Goal: Task Accomplishment & Management: Manage account settings

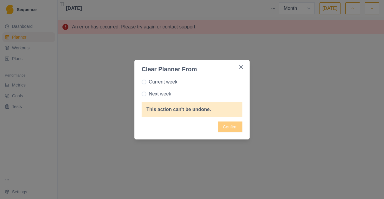
select select "month"
click at [161, 82] on span "Current week" at bounding box center [163, 82] width 28 height 7
click at [142, 82] on input "Current week" at bounding box center [141, 82] width 0 height 0
radio input "true"
click at [162, 95] on span "Next week" at bounding box center [160, 94] width 22 height 7
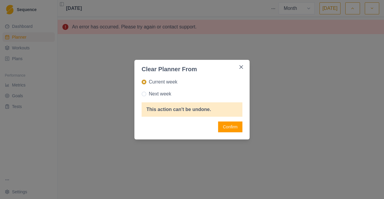
click at [142, 94] on input "Next week" at bounding box center [141, 94] width 0 height 0
radio input "true"
click at [231, 130] on button "Confirm" at bounding box center [230, 127] width 24 height 11
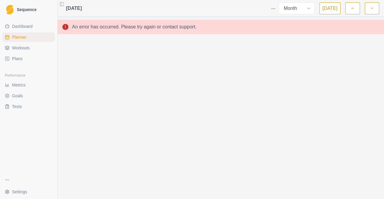
click at [6, 23] on link "Dashboard" at bounding box center [28, 27] width 52 height 10
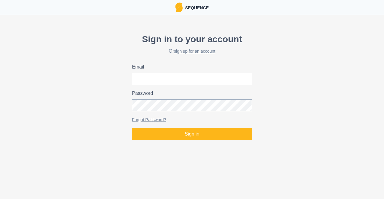
click at [162, 75] on input "Email" at bounding box center [192, 79] width 120 height 12
click at [148, 79] on input "Email" at bounding box center [192, 79] width 120 height 12
type input "[EMAIL_ADDRESS][PERSON_NAME][DOMAIN_NAME][PERSON_NAME]"
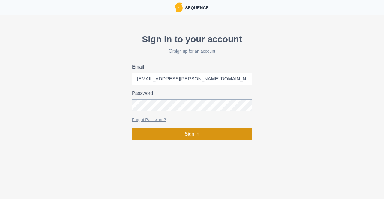
click at [192, 133] on button "Sign in" at bounding box center [192, 134] width 120 height 12
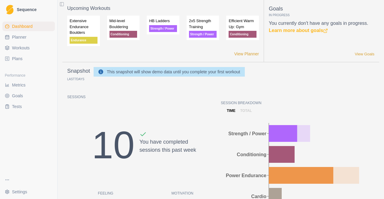
click at [17, 37] on span "Planner" at bounding box center [19, 37] width 14 height 6
select select "month"
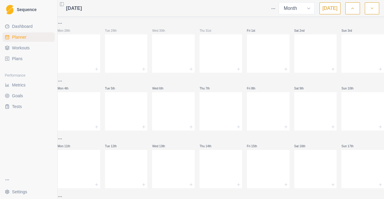
click at [278, 7] on html "Sequence Dashboard Planner Workouts Plans Performance Metrics Goals Tests Setti…" at bounding box center [192, 99] width 384 height 199
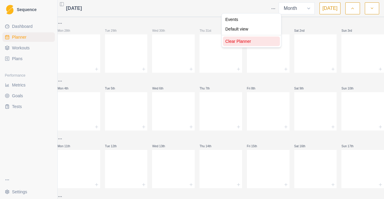
click at [238, 41] on div "Clear Planner" at bounding box center [251, 42] width 57 height 10
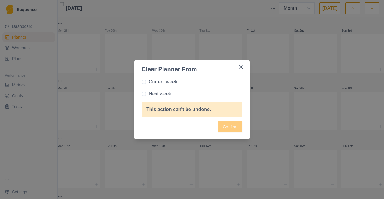
click at [167, 92] on span "Next week" at bounding box center [160, 94] width 22 height 7
click at [142, 94] on input "Next week" at bounding box center [141, 94] width 0 height 0
radio input "true"
click at [231, 129] on button "Confirm" at bounding box center [230, 127] width 24 height 11
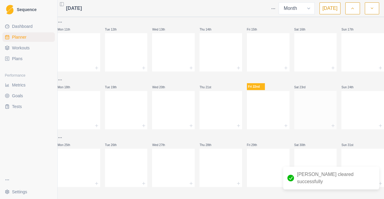
scroll to position [122, 0]
click at [370, 9] on button "button" at bounding box center [372, 8] width 14 height 12
click at [370, 9] on icon "button" at bounding box center [372, 8] width 4 height 6
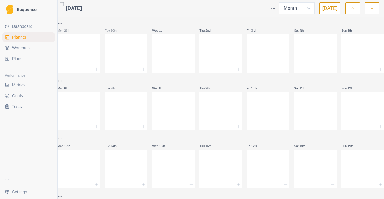
click at [355, 7] on icon "button" at bounding box center [352, 8] width 4 height 6
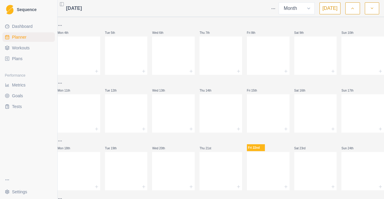
scroll to position [2, 0]
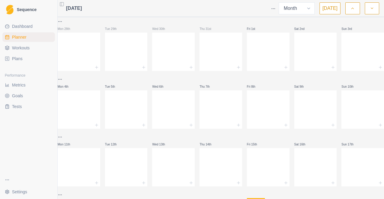
click at [31, 52] on link "Workouts" at bounding box center [28, 48] width 52 height 10
click at [27, 50] on span "Workouts" at bounding box center [21, 48] width 18 height 6
click at [34, 58] on link "Plans" at bounding box center [28, 59] width 52 height 10
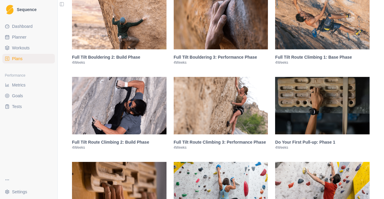
scroll to position [570, 0]
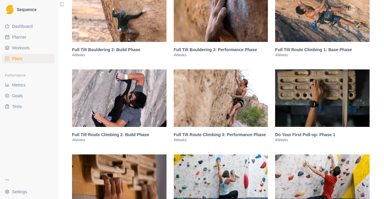
click at [311, 17] on img at bounding box center [322, 13] width 94 height 58
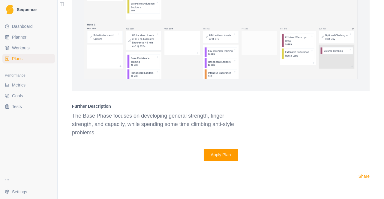
scroll to position [940, 0]
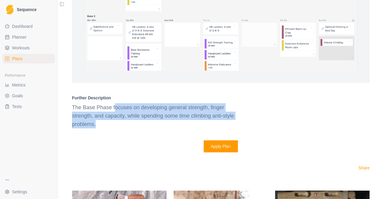
drag, startPoint x: 109, startPoint y: 111, endPoint x: 242, endPoint y: 117, distance: 133.3
click at [238, 113] on p "The Base Phase focuses on developing general strength, finger strength, and cap…" at bounding box center [158, 115] width 173 height 25
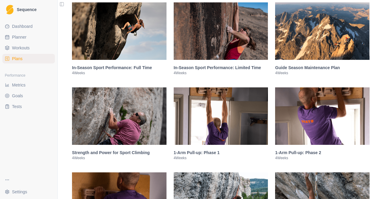
scroll to position [1299, 0]
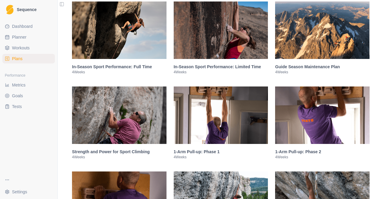
click at [140, 108] on img at bounding box center [119, 116] width 94 height 58
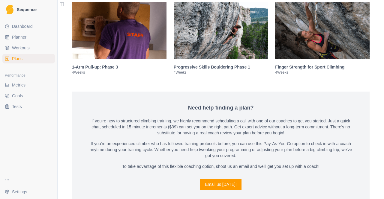
scroll to position [1481, 0]
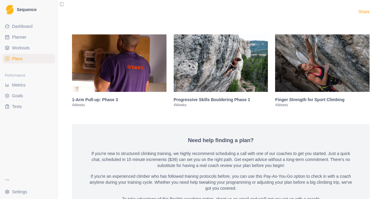
click at [297, 58] on img at bounding box center [322, 63] width 94 height 58
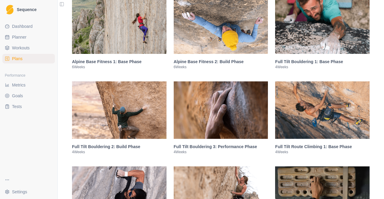
scroll to position [464, 0]
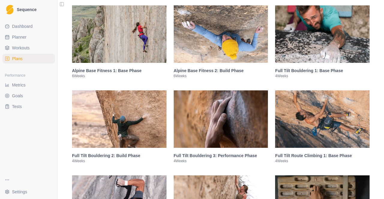
click at [298, 36] on img at bounding box center [322, 34] width 94 height 58
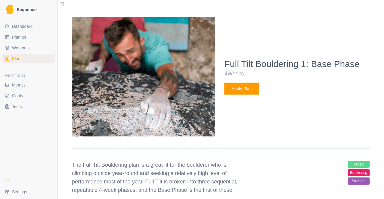
scroll to position [554, 0]
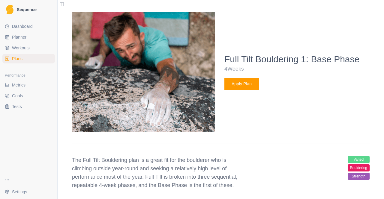
click at [233, 83] on button "Apply Plan" at bounding box center [241, 84] width 34 height 12
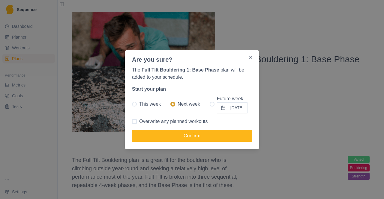
click at [210, 104] on span at bounding box center [212, 104] width 5 height 5
click at [209, 104] on input "Future week [DATE]" at bounding box center [209, 104] width 0 height 0
radio input "true"
click at [222, 109] on button "[DATE]" at bounding box center [232, 108] width 31 height 11
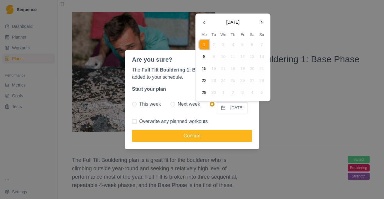
click at [203, 60] on button "8" at bounding box center [204, 57] width 10 height 10
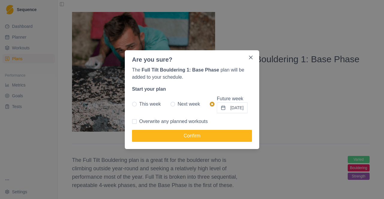
click at [175, 120] on span "Overwrite any planned workouts" at bounding box center [173, 121] width 69 height 7
click at [132, 121] on input "Overwrite any planned workouts" at bounding box center [132, 121] width 0 height 0
checkbox input "true"
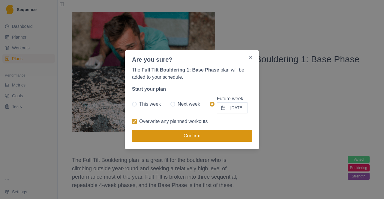
click at [182, 139] on button "Confirm" at bounding box center [192, 136] width 120 height 12
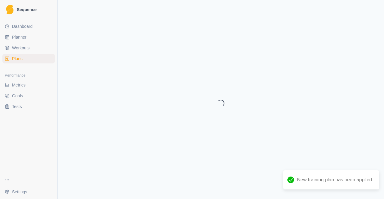
select select "month"
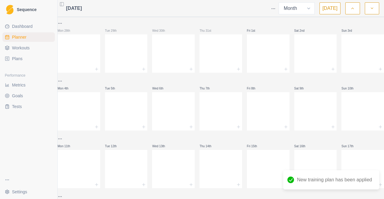
click at [32, 36] on link "Planner" at bounding box center [28, 37] width 52 height 10
click at [370, 8] on icon "button" at bounding box center [372, 8] width 4 height 6
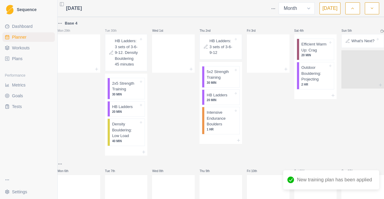
click at [350, 7] on button "button" at bounding box center [352, 8] width 14 height 12
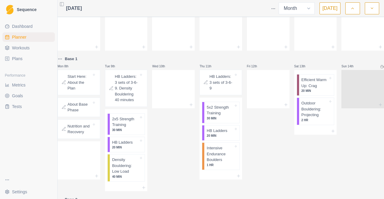
scroll to position [30, 0]
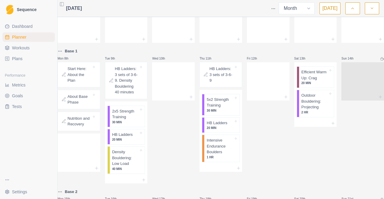
click at [88, 97] on p "About Base Phase" at bounding box center [79, 100] width 24 height 12
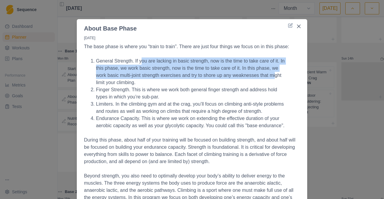
drag, startPoint x: 146, startPoint y: 62, endPoint x: 272, endPoint y: 73, distance: 126.5
click at [272, 73] on li "General Strength. If you are lacking in basic strength, now is the time to take…" at bounding box center [192, 72] width 192 height 29
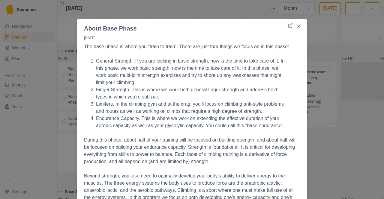
click at [169, 103] on li "Limiters. In the climbing gym and at the crag, you’ll focus on climbing anti-st…" at bounding box center [192, 108] width 192 height 14
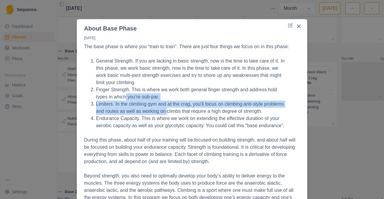
drag, startPoint x: 122, startPoint y: 95, endPoint x: 163, endPoint y: 117, distance: 46.4
click at [164, 110] on ol "General Strength. If you are lacking in basic strength, now is the time to take…" at bounding box center [192, 94] width 216 height 72
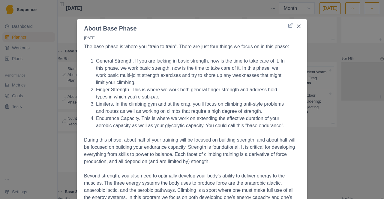
click at [164, 125] on li "Endurance Capacity. This is where we work on extending the effective duration o…" at bounding box center [192, 122] width 192 height 14
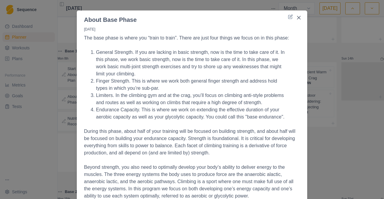
scroll to position [0, 0]
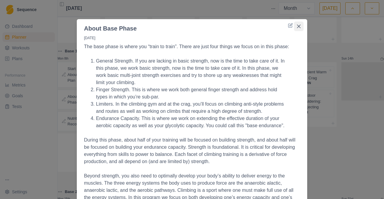
click at [297, 25] on icon "Close" at bounding box center [299, 27] width 4 height 4
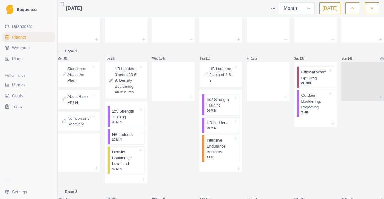
click at [80, 102] on p "About Base Phase" at bounding box center [79, 100] width 24 height 12
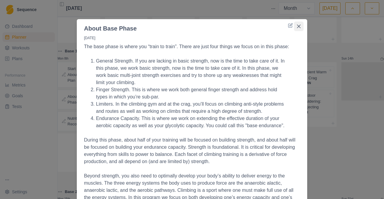
click at [298, 23] on button "Close" at bounding box center [299, 27] width 10 height 10
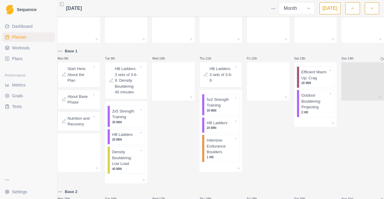
click at [85, 71] on p "Start Here: About the Plan" at bounding box center [79, 75] width 24 height 18
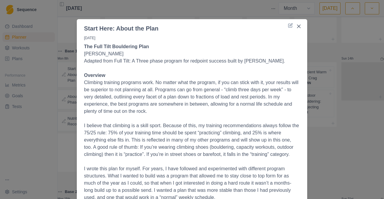
click at [298, 28] on button "Close" at bounding box center [299, 27] width 10 height 10
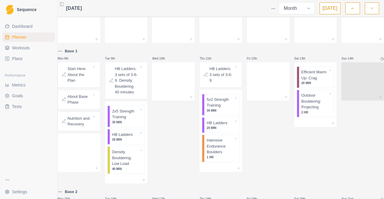
click at [88, 126] on p "Nutrition and Recovery" at bounding box center [79, 122] width 24 height 12
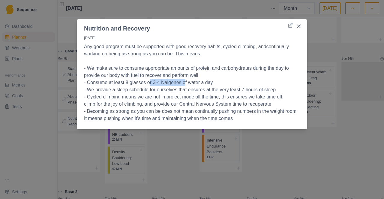
drag, startPoint x: 146, startPoint y: 82, endPoint x: 183, endPoint y: 80, distance: 36.7
click at [183, 80] on p "- Consume at least 8 glasses or 3-4 Nalgenes of water a day" at bounding box center [192, 82] width 216 height 7
click at [213, 81] on p "- Consume at least 8 glasses or 3-4 Nalgenes of water a day" at bounding box center [192, 82] width 216 height 7
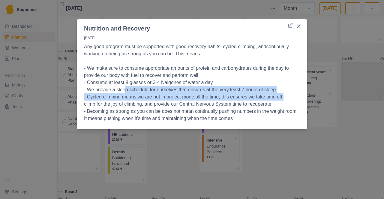
drag, startPoint x: 125, startPoint y: 90, endPoint x: 289, endPoint y: 95, distance: 164.1
click at [289, 95] on p "Any good program must be supported with good recovery habits, cycled climbing, …" at bounding box center [192, 82] width 216 height 79
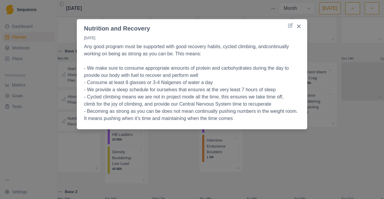
click at [278, 104] on p "climb for the joy of climbing, and provide our Central Nervous System time to r…" at bounding box center [192, 104] width 216 height 7
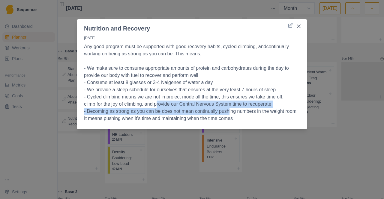
drag, startPoint x: 157, startPoint y: 108, endPoint x: 229, endPoint y: 114, distance: 72.2
click at [228, 112] on p "Any good program must be supported with good recovery habits, cycled climbing, …" at bounding box center [192, 82] width 216 height 79
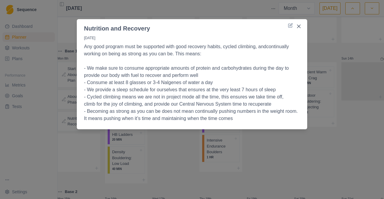
click at [229, 116] on p "- Becoming as strong as you can be does not mean continually pushing numbers in…" at bounding box center [192, 115] width 216 height 14
click at [300, 25] on icon "Close" at bounding box center [299, 27] width 4 height 4
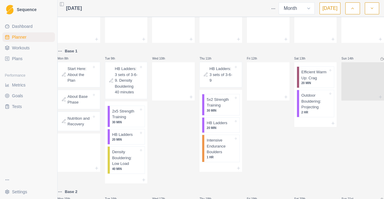
click at [123, 85] on p "HB Ladders: 3 sets of 3-6-9. Density Bouldering 40 minutes" at bounding box center [127, 80] width 24 height 29
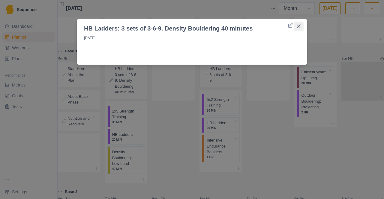
click at [300, 23] on button "Close" at bounding box center [299, 27] width 10 height 10
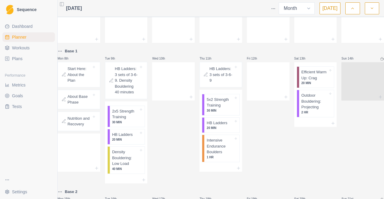
click at [120, 116] on p "2x5 Strength Training" at bounding box center [125, 115] width 27 height 12
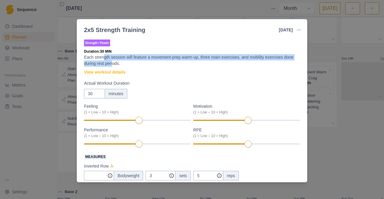
drag, startPoint x: 104, startPoint y: 59, endPoint x: 113, endPoint y: 61, distance: 9.0
click at [112, 61] on p "Each strength session will feature a movement-prep warm-up, three main exercise…" at bounding box center [192, 60] width 216 height 13
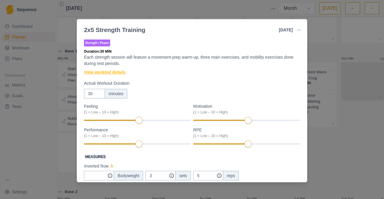
click at [118, 70] on link "View workout details" at bounding box center [104, 72] width 41 height 6
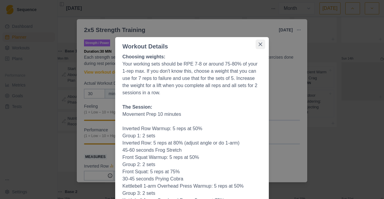
click at [260, 44] on button "Close" at bounding box center [261, 45] width 10 height 10
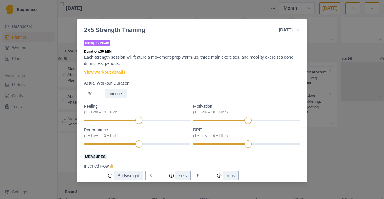
type input "0"
click at [110, 176] on icon at bounding box center [110, 176] width 5 height 5
click at [119, 73] on link "View workout details" at bounding box center [104, 72] width 41 height 6
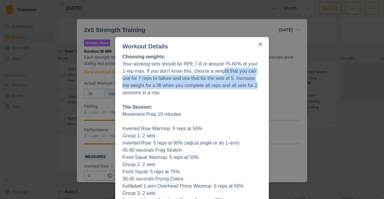
drag, startPoint x: 221, startPoint y: 70, endPoint x: 255, endPoint y: 87, distance: 37.7
click at [256, 86] on p "Your working sets should be RPE 7-8 or around 75-80% of your 1-rep max. If you …" at bounding box center [191, 79] width 139 height 36
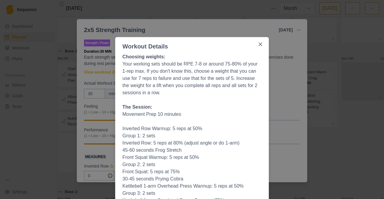
drag, startPoint x: 257, startPoint y: 90, endPoint x: 252, endPoint y: 90, distance: 5.1
click at [254, 89] on p "Your working sets should be RPE 7-8 or around 75-80% of your 1-rep max. If you …" at bounding box center [191, 79] width 139 height 36
click at [221, 97] on p at bounding box center [191, 100] width 139 height 7
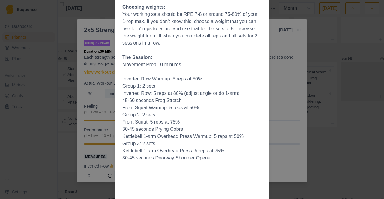
scroll to position [60, 0]
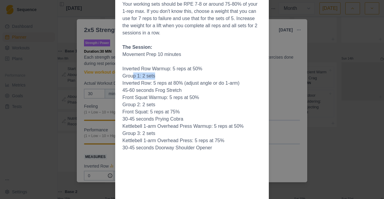
drag, startPoint x: 130, startPoint y: 76, endPoint x: 152, endPoint y: 79, distance: 22.1
click at [152, 79] on p "Group 1: 2 sets" at bounding box center [191, 76] width 139 height 7
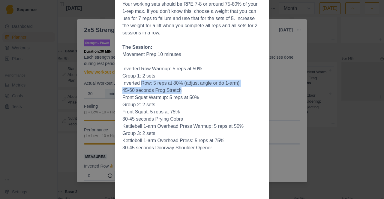
drag, startPoint x: 144, startPoint y: 84, endPoint x: 236, endPoint y: 87, distance: 91.9
click at [236, 87] on ol "Inverted Row: 5 reps at 80% (adjust angle or do 1-arm) 45-60 seconds Frog Stret…" at bounding box center [191, 87] width 139 height 14
click at [244, 92] on li "45-60 seconds Frog Stretch" at bounding box center [191, 90] width 139 height 7
click at [238, 93] on li "45-60 seconds Frog Stretch" at bounding box center [191, 90] width 139 height 7
click at [206, 84] on li "Inverted Row: 5 reps at 80% (adjust angle or do 1-arm)" at bounding box center [191, 83] width 139 height 7
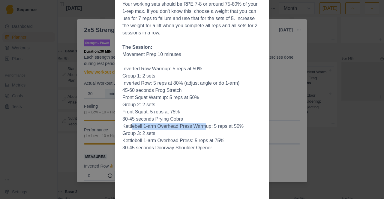
drag, startPoint x: 130, startPoint y: 126, endPoint x: 201, endPoint y: 125, distance: 71.4
click at [201, 125] on p "Kettlebell 1-arm Overhead Press Warmup: 5 reps at 50%" at bounding box center [191, 126] width 139 height 7
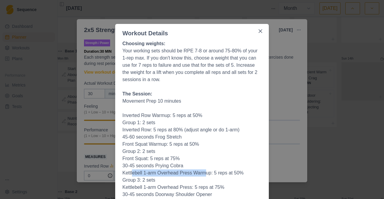
scroll to position [0, 0]
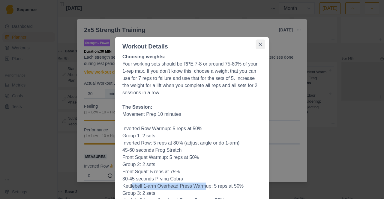
click at [261, 43] on button "Close" at bounding box center [261, 45] width 10 height 10
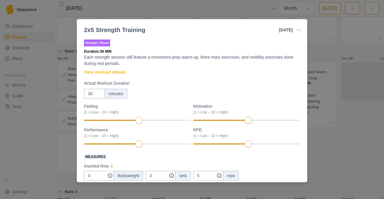
click at [316, 42] on div "2x5 Strength Training [DATE] Link To Goal View Workout Metrics Edit Original Wo…" at bounding box center [192, 99] width 384 height 199
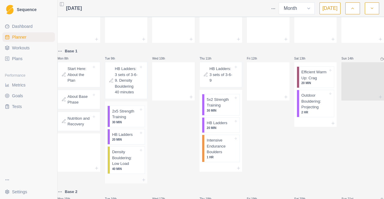
click at [131, 138] on p "20 MIN" at bounding box center [125, 140] width 27 height 4
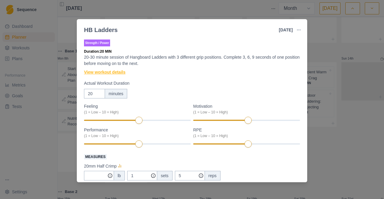
click at [122, 71] on link "View workout details" at bounding box center [104, 72] width 41 height 6
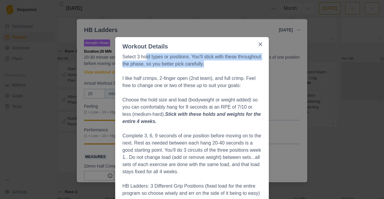
drag, startPoint x: 145, startPoint y: 58, endPoint x: 235, endPoint y: 62, distance: 89.5
click at [235, 62] on p "Select 3 hold types or positions. You’ll stick with these throughout the phase,…" at bounding box center [191, 60] width 139 height 14
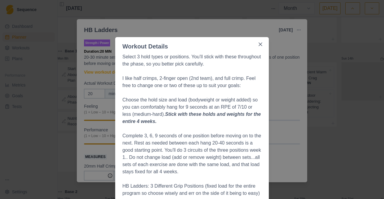
click at [229, 71] on p at bounding box center [191, 71] width 139 height 7
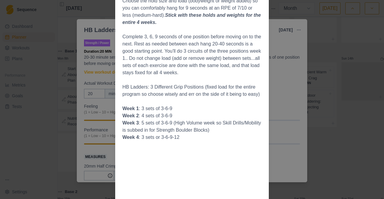
scroll to position [90, 0]
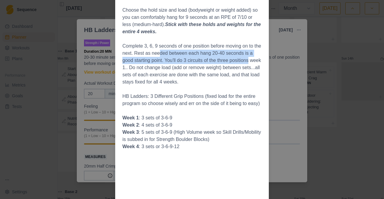
drag, startPoint x: 163, startPoint y: 52, endPoint x: 249, endPoint y: 63, distance: 85.9
click at [249, 63] on p "Complete 3, 6, 9 seconds of one position before moving on to the next. Rest as …" at bounding box center [191, 64] width 139 height 43
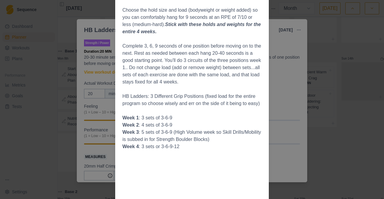
click at [250, 69] on p "Complete 3, 6, 9 seconds of one position before moving on to the next. Rest as …" at bounding box center [191, 64] width 139 height 43
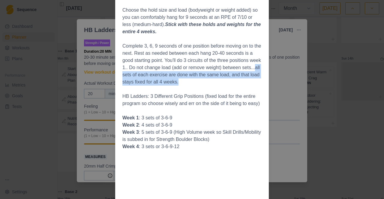
drag, startPoint x: 134, startPoint y: 78, endPoint x: 203, endPoint y: 80, distance: 68.4
click at [203, 80] on p "Complete 3, 6, 9 seconds of one position before moving on to the next. Rest as …" at bounding box center [191, 64] width 139 height 43
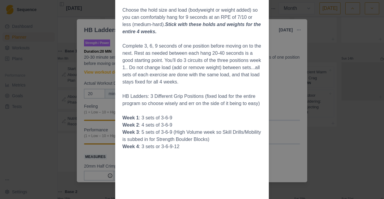
click at [200, 86] on p at bounding box center [191, 89] width 139 height 7
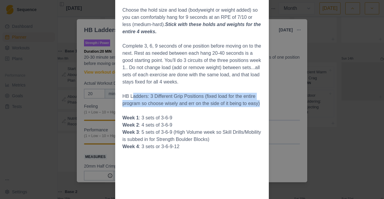
drag, startPoint x: 129, startPoint y: 96, endPoint x: 259, endPoint y: 101, distance: 129.4
click at [259, 101] on p "HB Ladders: 3 Different Grip Positions (fixed load for the entire program so ch…" at bounding box center [191, 100] width 139 height 14
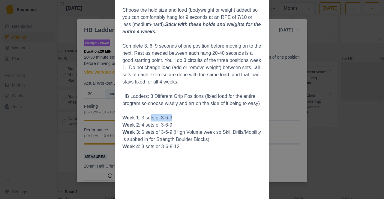
drag, startPoint x: 170, startPoint y: 118, endPoint x: 148, endPoint y: 118, distance: 22.5
click at [148, 118] on li "Week 1 : 3 sets of 3-6-9" at bounding box center [191, 118] width 139 height 7
click at [211, 121] on li "Week 1 : 3 sets of 3-6-9" at bounding box center [191, 118] width 139 height 7
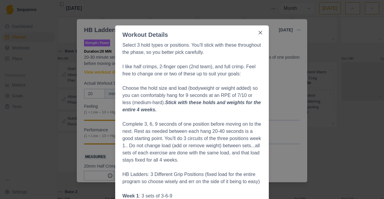
scroll to position [0, 0]
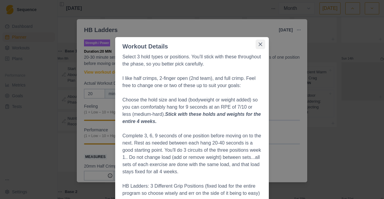
click at [259, 43] on icon "Close" at bounding box center [261, 45] width 4 height 4
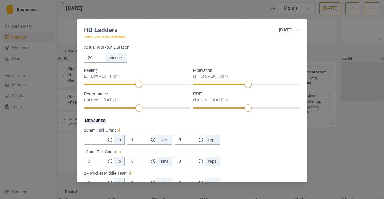
scroll to position [118, 0]
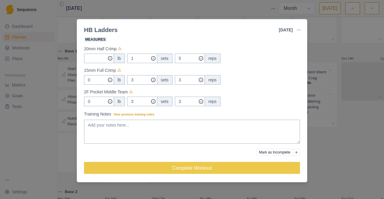
click at [321, 37] on div "HB Ladders [DATE] Link To Goal View Workout Metrics Edit Original Workout Resch…" at bounding box center [192, 99] width 384 height 199
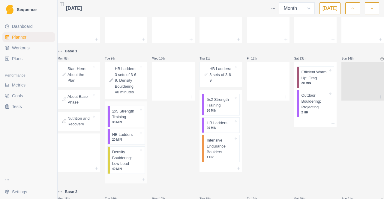
click at [130, 159] on p "Density Bouldering: Low Load" at bounding box center [125, 158] width 27 height 18
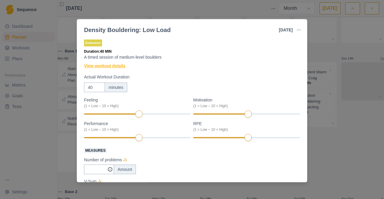
click at [104, 64] on link "View workout details" at bounding box center [104, 66] width 41 height 6
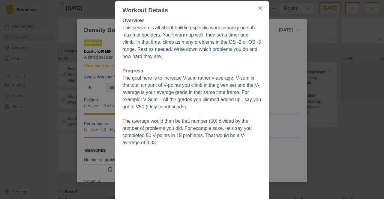
scroll to position [35, 0]
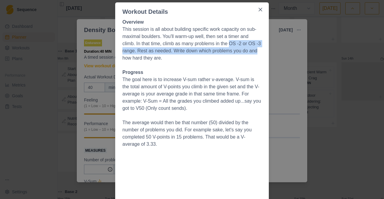
drag, startPoint x: 228, startPoint y: 44, endPoint x: 258, endPoint y: 48, distance: 30.2
click at [258, 48] on p "This session is all about building specific work capacity on sub-maximal boulde…" at bounding box center [191, 44] width 139 height 36
click at [255, 52] on p "This session is all about building specific work capacity on sub-maximal boulde…" at bounding box center [191, 44] width 139 height 36
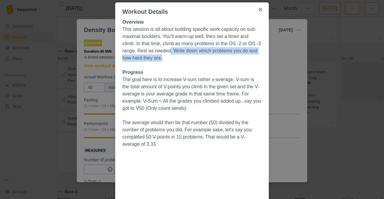
drag, startPoint x: 166, startPoint y: 52, endPoint x: 220, endPoint y: 55, distance: 53.2
click at [220, 55] on p "This session is all about building specific work capacity on sub-maximal boulde…" at bounding box center [191, 44] width 139 height 36
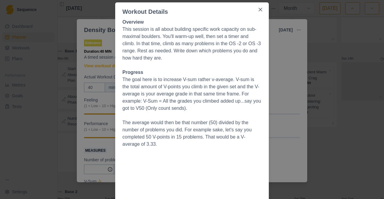
click at [225, 68] on p at bounding box center [191, 65] width 139 height 7
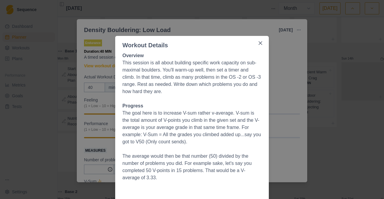
scroll to position [0, 0]
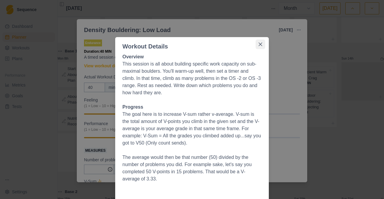
click at [257, 47] on button "Close" at bounding box center [261, 45] width 10 height 10
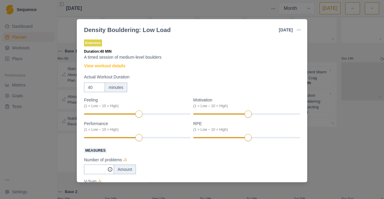
click at [314, 39] on div "Density Bouldering: Low Load [DATE] Link To Goal View Workout Metrics Edit Orig…" at bounding box center [192, 99] width 384 height 199
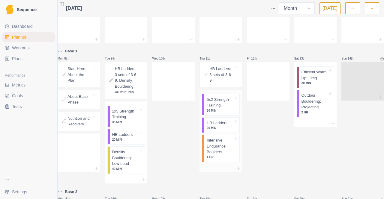
click at [215, 106] on p "5x2 Strength Training" at bounding box center [220, 103] width 27 height 12
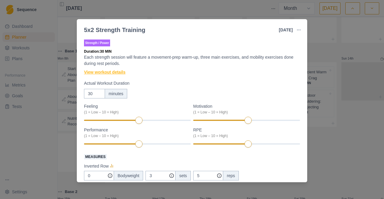
click at [115, 71] on link "View workout details" at bounding box center [104, 72] width 41 height 6
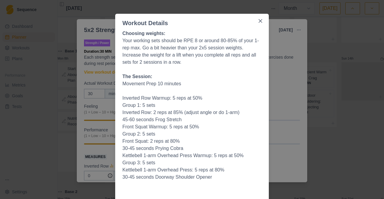
scroll to position [14, 0]
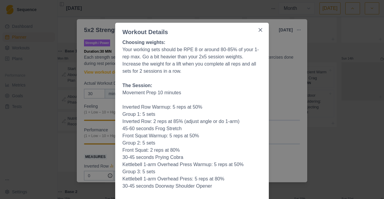
click at [258, 31] on button "Close" at bounding box center [261, 30] width 10 height 10
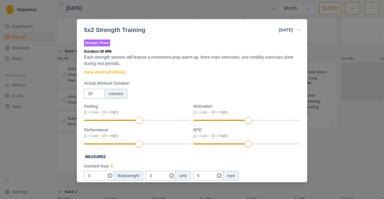
click at [319, 35] on div "5x2 Strength Training [DATE] Link To Goal View Workout Metrics Edit Original Wo…" at bounding box center [192, 99] width 384 height 199
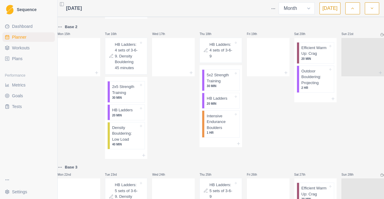
scroll to position [126, 0]
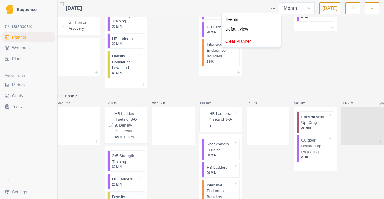
click at [278, 8] on html "Sequence Dashboard Planner Workouts Plans Performance Metrics Goals Tests Setti…" at bounding box center [192, 99] width 384 height 199
click at [252, 37] on div "Clear Planner" at bounding box center [251, 42] width 57 height 10
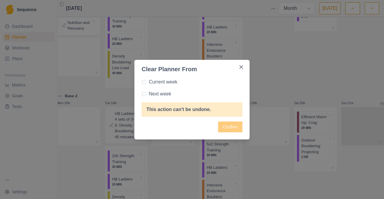
click at [167, 95] on span "Next week" at bounding box center [160, 94] width 22 height 7
click at [142, 94] on input "Next week" at bounding box center [141, 94] width 0 height 0
radio input "true"
click at [229, 126] on button "Confirm" at bounding box center [230, 127] width 24 height 11
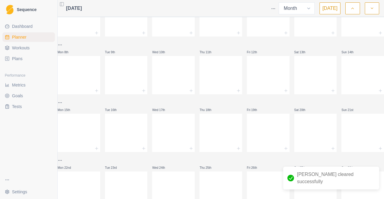
scroll to position [0, 0]
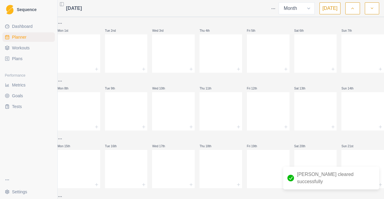
click at [27, 46] on span "Workouts" at bounding box center [21, 48] width 18 height 6
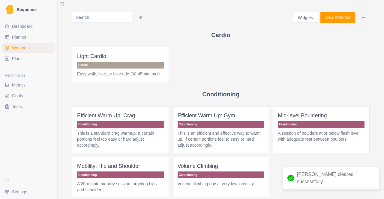
click at [31, 56] on link "Plans" at bounding box center [28, 59] width 52 height 10
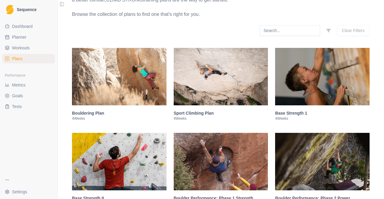
scroll to position [120, 0]
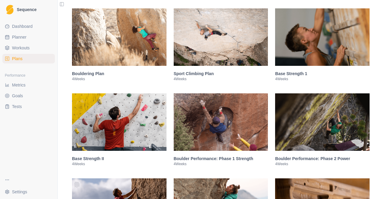
click at [310, 43] on img at bounding box center [322, 37] width 94 height 58
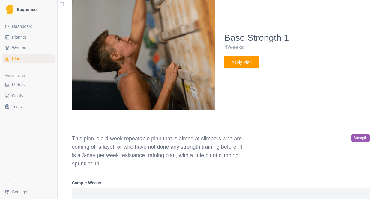
scroll to position [244, 0]
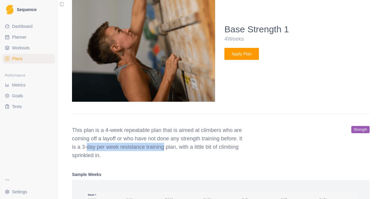
drag, startPoint x: 88, startPoint y: 145, endPoint x: 165, endPoint y: 150, distance: 76.9
click at [165, 150] on p "This plan is a 4-week repeatable plan that is aimed at climbers who are coming …" at bounding box center [158, 143] width 173 height 34
click at [167, 158] on p "This plan is a 4-week repeatable plan that is aimed at climbers who are coming …" at bounding box center [158, 143] width 173 height 34
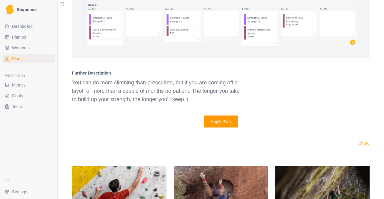
scroll to position [544, 0]
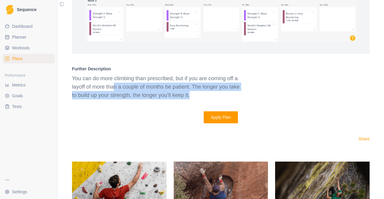
drag, startPoint x: 112, startPoint y: 88, endPoint x: 190, endPoint y: 92, distance: 78.7
click at [190, 92] on p "You can do more climbing than prescribed, but if you are coming off a layoff of…" at bounding box center [158, 86] width 173 height 25
click at [191, 91] on p "You can do more climbing than prescribed, but if you are coming off a layoff of…" at bounding box center [158, 86] width 173 height 25
click at [193, 93] on p "You can do more climbing than prescribed, but if you are coming off a layoff of…" at bounding box center [158, 86] width 173 height 25
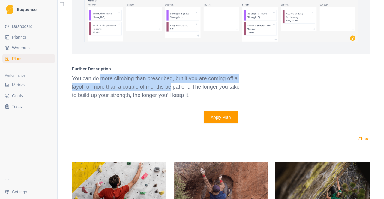
drag, startPoint x: 97, startPoint y: 80, endPoint x: 172, endPoint y: 85, distance: 74.9
click at [171, 83] on p "You can do more climbing than prescribed, but if you are coming off a layoff of…" at bounding box center [158, 86] width 173 height 25
click at [208, 116] on button "Apply Plan" at bounding box center [221, 118] width 34 height 12
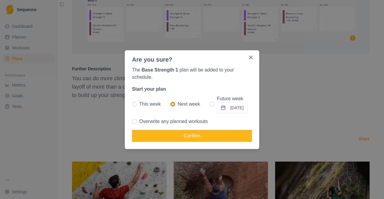
click at [210, 104] on span at bounding box center [212, 104] width 5 height 5
click at [209, 104] on input "Future week [DATE]" at bounding box center [209, 104] width 0 height 0
radio input "true"
click at [219, 109] on button "[DATE]" at bounding box center [232, 108] width 31 height 11
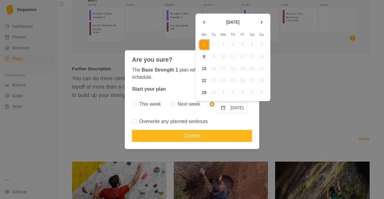
click at [203, 59] on button "8" at bounding box center [204, 57] width 10 height 10
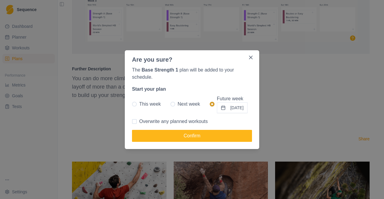
click at [172, 122] on span "Overwrite any planned workouts" at bounding box center [173, 121] width 69 height 7
click at [132, 122] on input "Overwrite any planned workouts" at bounding box center [132, 121] width 0 height 0
checkbox input "true"
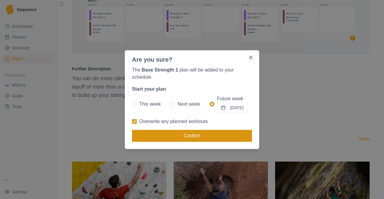
click at [177, 138] on button "Confirm" at bounding box center [192, 136] width 120 height 12
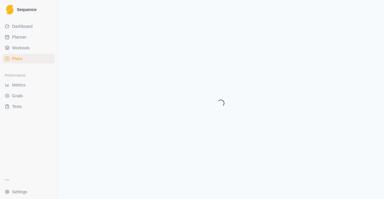
select select "month"
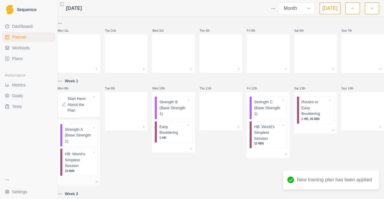
click at [76, 135] on p "Strength A (Base Strength 1)" at bounding box center [78, 136] width 27 height 18
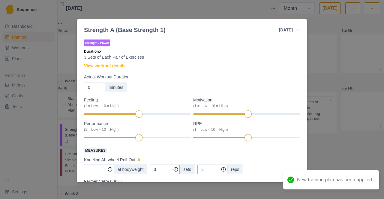
click at [112, 69] on link "View workout details" at bounding box center [104, 66] width 41 height 6
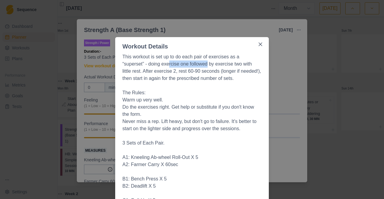
drag, startPoint x: 143, startPoint y: 65, endPoint x: 183, endPoint y: 66, distance: 39.9
click at [183, 66] on p "This workout is set up to do each pair of exercises as a “superset” - doing exe…" at bounding box center [191, 67] width 139 height 29
drag, startPoint x: 130, startPoint y: 58, endPoint x: 242, endPoint y: 77, distance: 113.9
click at [242, 77] on p "This workout is set up to do each pair of exercises as a “superset” - doing exe…" at bounding box center [191, 67] width 139 height 29
click at [241, 80] on p "This workout is set up to do each pair of exercises as a “superset” - doing exe…" at bounding box center [191, 67] width 139 height 29
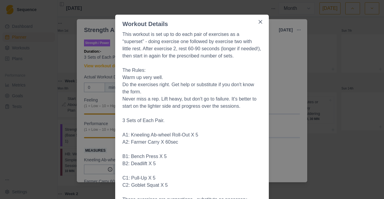
scroll to position [30, 0]
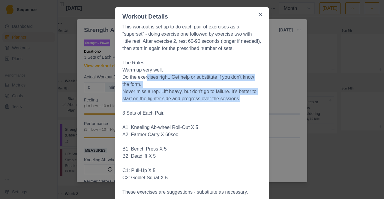
drag, startPoint x: 147, startPoint y: 77, endPoint x: 258, endPoint y: 97, distance: 113.1
click at [258, 97] on ol "Warm up very well. Do the exercises right. Get help or substitute if you don't …" at bounding box center [191, 85] width 139 height 36
click at [258, 100] on li "Never miss a rep. Lift heavy, but don't go to failure. It's better to start on …" at bounding box center [191, 95] width 139 height 14
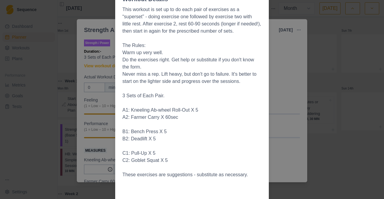
scroll to position [0, 0]
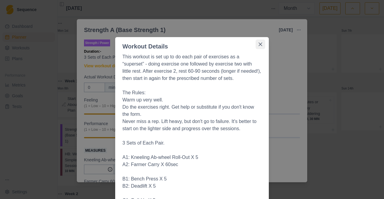
click at [259, 47] on button "Close" at bounding box center [261, 45] width 10 height 10
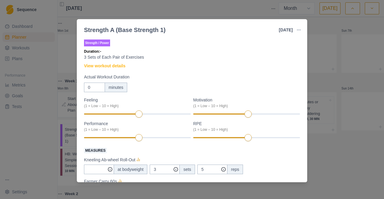
click at [316, 33] on div "Strength A (Base Strength 1) [DATE] Link To Goal View Workout Metrics Edit Orig…" at bounding box center [192, 99] width 384 height 199
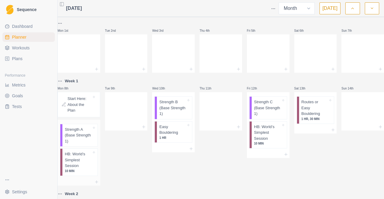
click at [86, 162] on p "HB: World’s Simplest Session" at bounding box center [78, 160] width 27 height 18
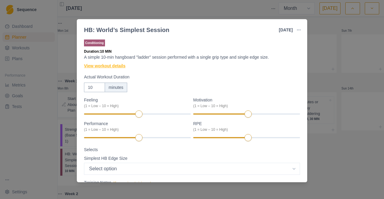
click at [121, 65] on link "View workout details" at bounding box center [104, 66] width 41 height 6
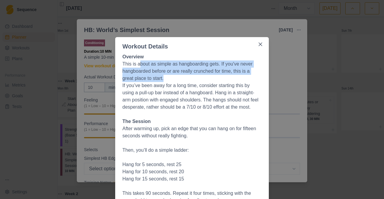
drag, startPoint x: 137, startPoint y: 64, endPoint x: 228, endPoint y: 81, distance: 92.0
click at [228, 81] on p "This is about as simple as hangboarding gets. If you've never hangboarded befor…" at bounding box center [191, 72] width 139 height 22
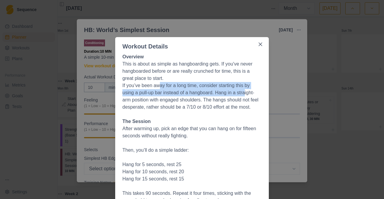
drag, startPoint x: 158, startPoint y: 86, endPoint x: 240, endPoint y: 95, distance: 82.7
click at [241, 93] on p "If you’ve been away for a long time, consider starting this by using a pull-up …" at bounding box center [191, 96] width 139 height 29
click at [170, 86] on p "If you’ve been away for a long time, consider starting this by using a pull-up …" at bounding box center [191, 96] width 139 height 29
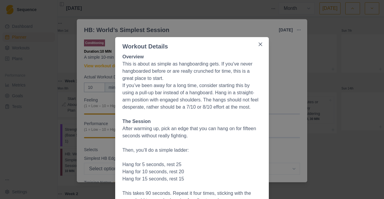
click at [153, 102] on p "If you’ve been away for a long time, consider starting this by using a pull-up …" at bounding box center [191, 96] width 139 height 29
drag, startPoint x: 145, startPoint y: 105, endPoint x: 226, endPoint y: 116, distance: 82.3
click at [227, 109] on p "If you’ve been away for a long time, consider starting this by using a pull-up …" at bounding box center [191, 96] width 139 height 29
click at [226, 118] on p at bounding box center [191, 114] width 139 height 7
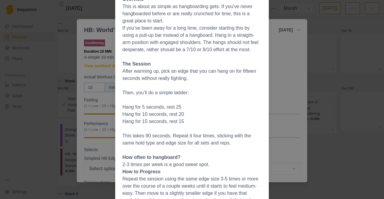
scroll to position [60, 0]
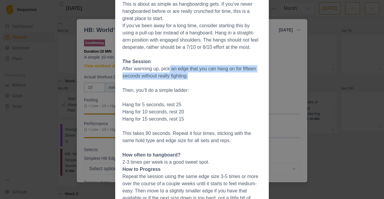
drag, startPoint x: 168, startPoint y: 70, endPoint x: 217, endPoint y: 76, distance: 49.9
click at [217, 76] on p "After warming up, pick an edge that you can hang on for fifteen seconds without…" at bounding box center [191, 72] width 139 height 14
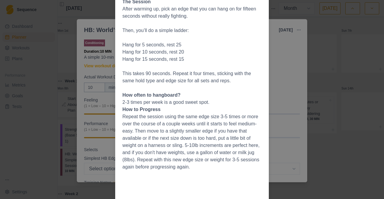
scroll to position [0, 0]
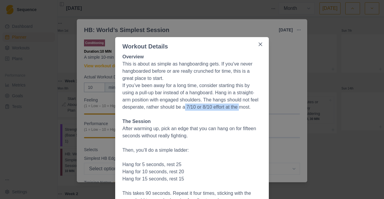
drag, startPoint x: 182, startPoint y: 108, endPoint x: 238, endPoint y: 107, distance: 55.5
click at [238, 107] on p "If you’ve been away for a long time, consider starting this by using a pull-up …" at bounding box center [191, 96] width 139 height 29
click at [235, 116] on p at bounding box center [191, 114] width 139 height 7
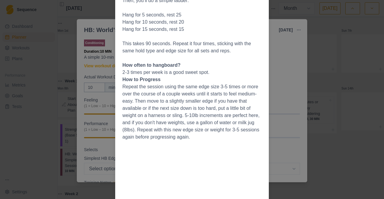
scroll to position [203, 0]
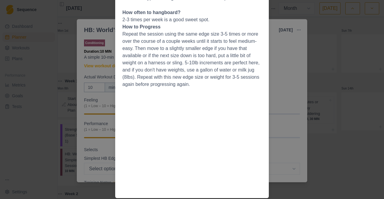
click at [300, 123] on div "Workout Details Overview This is about as simple as hangboarding gets. If you'v…" at bounding box center [192, 99] width 384 height 199
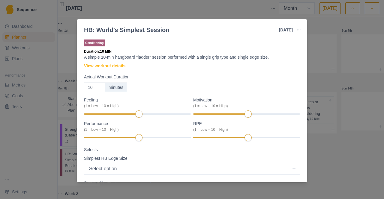
click at [358, 55] on div "HB: World’s Simplest Session [DATE] Link To Goal View Workout Metrics Edit Orig…" at bounding box center [192, 99] width 384 height 199
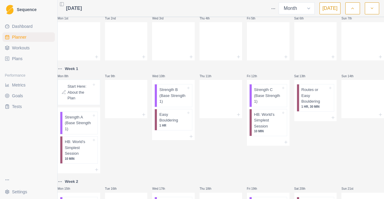
scroll to position [0, 0]
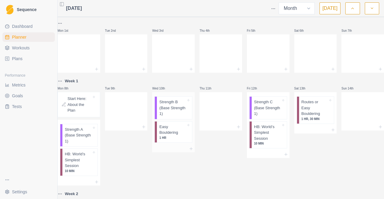
click at [170, 130] on p "Easy Bouldering" at bounding box center [172, 130] width 27 height 12
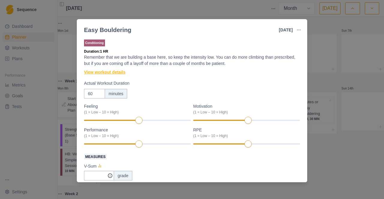
click at [121, 72] on link "View workout details" at bounding box center [104, 72] width 41 height 6
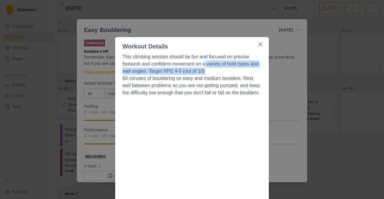
drag, startPoint x: 204, startPoint y: 64, endPoint x: 245, endPoint y: 71, distance: 41.7
click at [245, 71] on p "This climbing session should be fun and focused on precise footwork and confide…" at bounding box center [191, 64] width 139 height 22
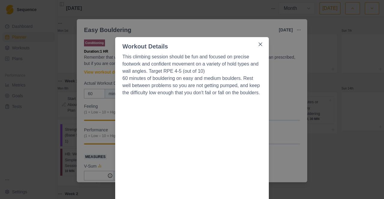
click at [210, 78] on p "60 minutes of bouldering on easy and medium boulders. Rest well between problem…" at bounding box center [191, 86] width 139 height 22
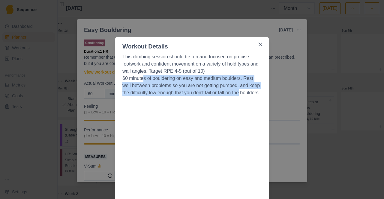
drag, startPoint x: 141, startPoint y: 79, endPoint x: 251, endPoint y: 91, distance: 110.7
click at [251, 91] on p "60 minutes of bouldering on easy and medium boulders. Rest well between problem…" at bounding box center [191, 86] width 139 height 22
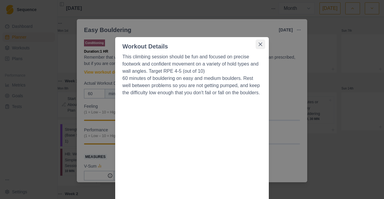
click at [262, 44] on button "Close" at bounding box center [261, 45] width 10 height 10
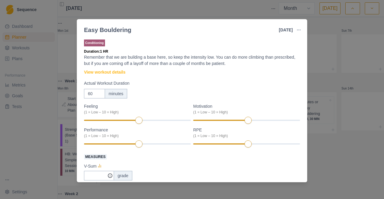
click at [315, 34] on div "Easy Bouldering [DATE] Link To Goal View Workout Metrics Edit Original Workout …" at bounding box center [192, 99] width 384 height 199
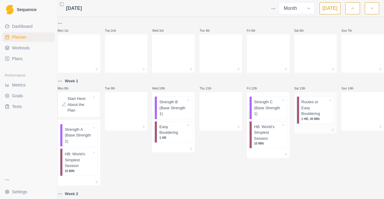
click at [304, 104] on p "Routes or Easy Bouldering" at bounding box center [314, 108] width 27 height 18
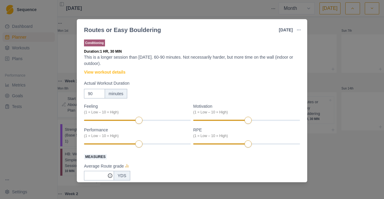
click at [324, 35] on div "Routes or Easy Bouldering [DATE] Link To Goal View Workout Metrics Edit Origina…" at bounding box center [192, 99] width 384 height 199
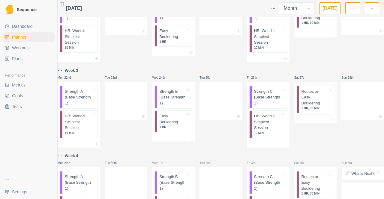
scroll to position [240, 0]
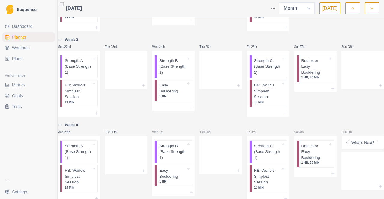
click at [355, 146] on p "What's Next?" at bounding box center [362, 143] width 23 height 6
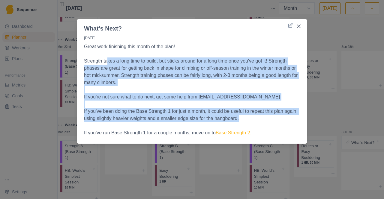
drag, startPoint x: 109, startPoint y: 63, endPoint x: 252, endPoint y: 116, distance: 153.0
click at [252, 117] on p "Great work finishing this month of the plan! Strength takes a long time to buil…" at bounding box center [192, 90] width 216 height 94
click at [253, 118] on p "If you've been doing the Base Strength 1 for just a month, it could be useful t…" at bounding box center [192, 115] width 216 height 14
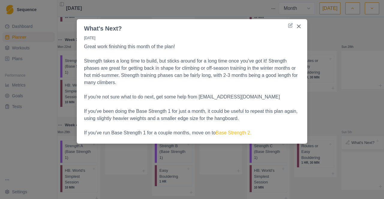
click at [159, 126] on p at bounding box center [192, 125] width 216 height 7
drag, startPoint x: 133, startPoint y: 133, endPoint x: 204, endPoint y: 134, distance: 70.8
click at [204, 134] on p "If you've run Base Strength 1 for a couple months, move on to Base Strength 2." at bounding box center [192, 133] width 216 height 7
click at [129, 133] on p "If you've run Base Strength 1 for a couple months, move on to Base Strength 2." at bounding box center [192, 133] width 216 height 7
click at [301, 26] on button "Close" at bounding box center [299, 27] width 10 height 10
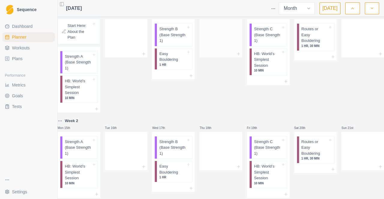
scroll to position [30, 0]
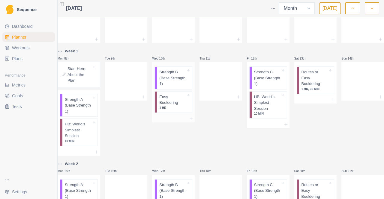
click at [178, 83] on p "Strength B (Base Strength 1)" at bounding box center [172, 78] width 27 height 18
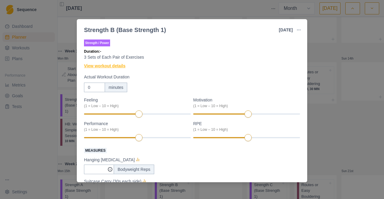
click at [102, 66] on link "View workout details" at bounding box center [104, 66] width 41 height 6
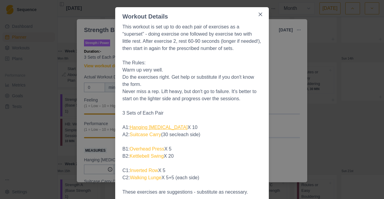
click at [159, 129] on link "Hanging [MEDICAL_DATA]" at bounding box center [159, 127] width 58 height 5
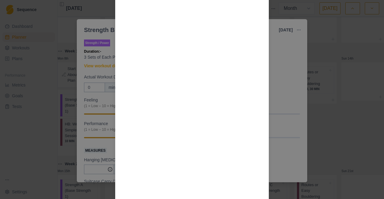
scroll to position [505, 0]
click at [278, 75] on div "Workout Details This workout is set up to do each pair of exercises as a “super…" at bounding box center [192, 99] width 384 height 199
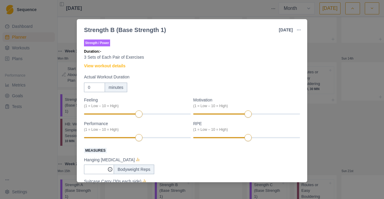
click at [326, 48] on div "Strength B (Base Strength 1) [DATE] Link To Goal View Workout Metrics Edit Orig…" at bounding box center [192, 99] width 384 height 199
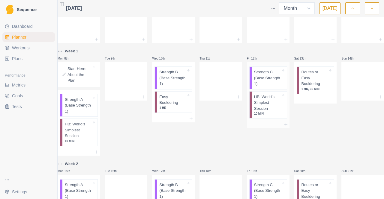
click at [271, 82] on p "Strength C (Base Strength 1)" at bounding box center [267, 78] width 27 height 18
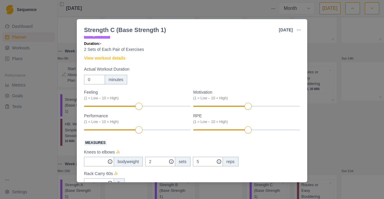
scroll to position [0, 0]
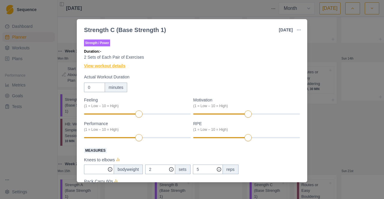
click at [102, 65] on link "View workout details" at bounding box center [104, 66] width 41 height 6
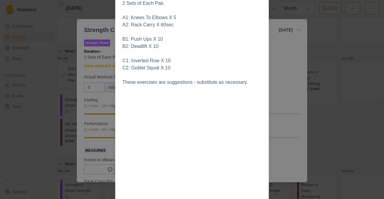
scroll to position [55, 0]
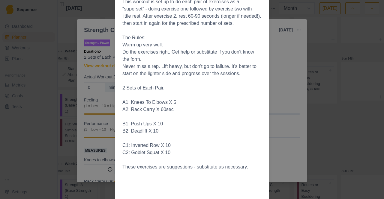
click at [311, 41] on div "Workout Details This workout is set up to do each pair of exercises as a “super…" at bounding box center [192, 99] width 384 height 199
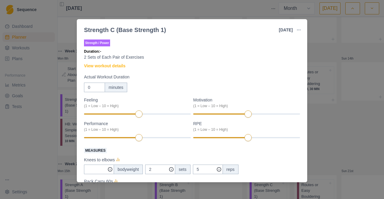
click at [331, 67] on div "Strength C (Base Strength 1) [DATE] Link To Goal View Workout Metrics Edit Orig…" at bounding box center [192, 99] width 384 height 199
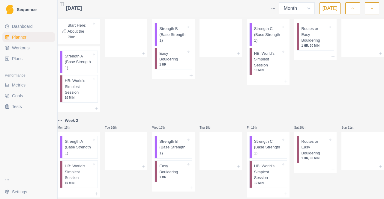
scroll to position [30, 0]
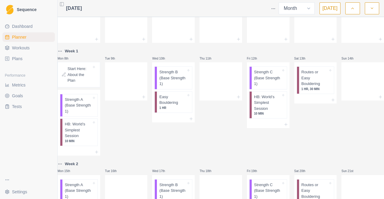
click at [79, 75] on p "Start Here: About the Plan" at bounding box center [79, 75] width 24 height 18
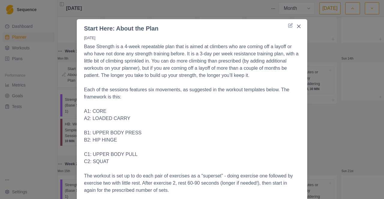
scroll to position [0, 0]
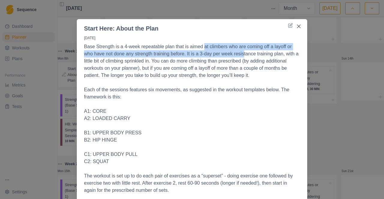
drag, startPoint x: 200, startPoint y: 48, endPoint x: 242, endPoint y: 54, distance: 42.4
click at [242, 54] on p "Base Strength is a 4-week repeatable plan that is aimed at climbers who are com…" at bounding box center [192, 61] width 216 height 36
click at [300, 26] on button "Close" at bounding box center [299, 27] width 10 height 10
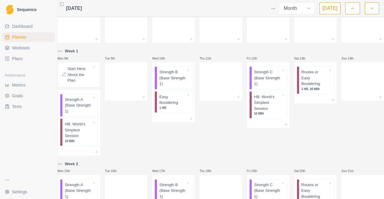
click at [276, 7] on html "Sequence Dashboard Planner Workouts Plans Performance Metrics Goals Tests Setti…" at bounding box center [192, 99] width 384 height 199
click at [255, 40] on div "Clear Planner" at bounding box center [251, 42] width 57 height 10
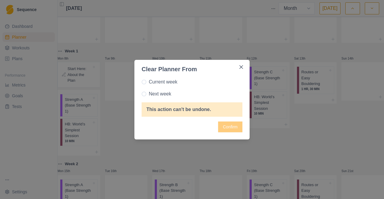
click at [168, 93] on span "Next week" at bounding box center [160, 94] width 22 height 7
click at [142, 94] on input "Next week" at bounding box center [141, 94] width 0 height 0
radio input "true"
click at [229, 127] on button "Confirm" at bounding box center [230, 127] width 24 height 11
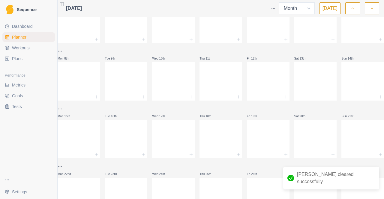
click at [20, 25] on span "Dashboard" at bounding box center [22, 26] width 21 height 6
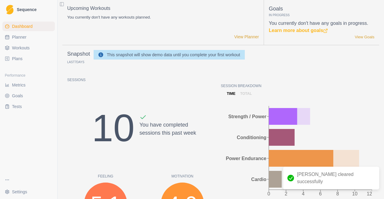
click at [23, 55] on link "Plans" at bounding box center [28, 59] width 52 height 10
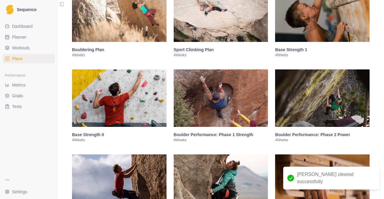
scroll to position [150, 0]
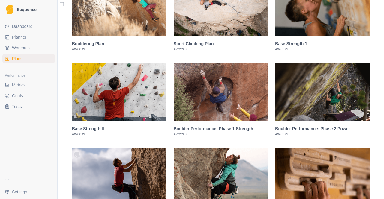
click at [213, 23] on img at bounding box center [221, 7] width 94 height 58
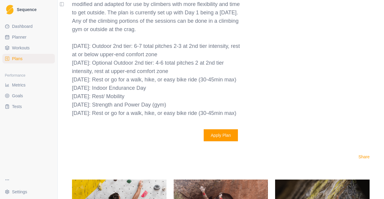
scroll to position [673, 0]
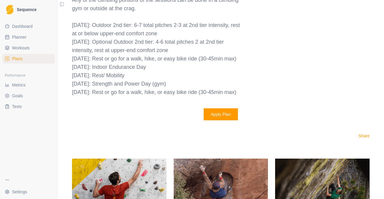
click at [211, 115] on button "Apply Plan" at bounding box center [221, 115] width 34 height 12
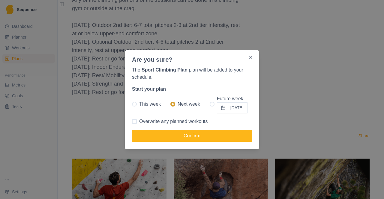
click at [210, 103] on span at bounding box center [212, 104] width 5 height 5
click at [209, 104] on input "Future week [DATE]" at bounding box center [209, 104] width 0 height 0
radio input "true"
click at [222, 107] on button "[DATE]" at bounding box center [232, 108] width 31 height 11
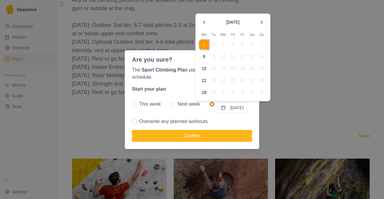
click at [202, 59] on button "8" at bounding box center [204, 57] width 10 height 10
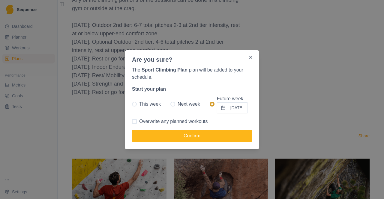
click at [170, 122] on span "Overwrite any planned workouts" at bounding box center [173, 121] width 69 height 7
click at [132, 122] on input "Overwrite any planned workouts" at bounding box center [132, 121] width 0 height 0
checkbox input "true"
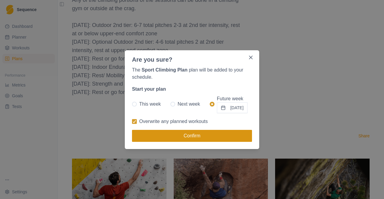
click at [174, 135] on button "Confirm" at bounding box center [192, 136] width 120 height 12
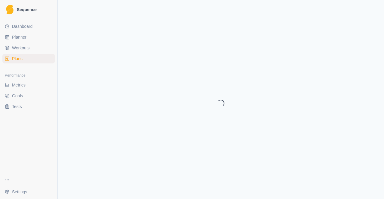
select select "month"
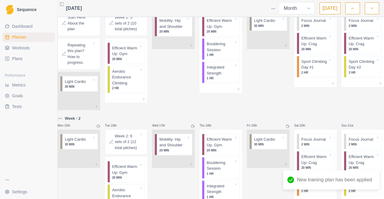
scroll to position [60, 0]
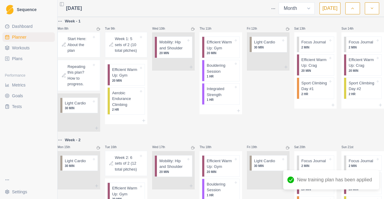
click at [81, 50] on p "Start Here: About the plan" at bounding box center [79, 45] width 24 height 18
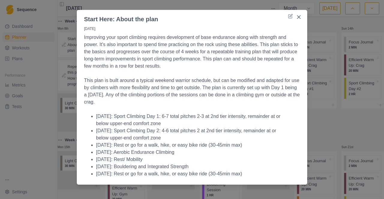
scroll to position [14, 0]
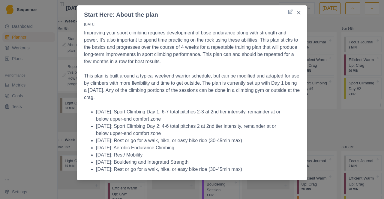
drag, startPoint x: 132, startPoint y: 84, endPoint x: 185, endPoint y: 97, distance: 54.4
click at [185, 97] on p "This plan is built around a typical weekend warrior schedule, but can be modifi…" at bounding box center [192, 87] width 216 height 29
click at [300, 15] on button "Close" at bounding box center [299, 13] width 10 height 10
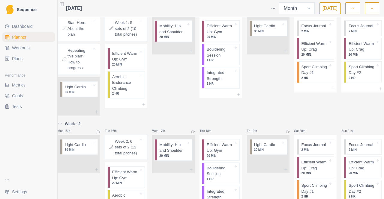
scroll to position [51, 0]
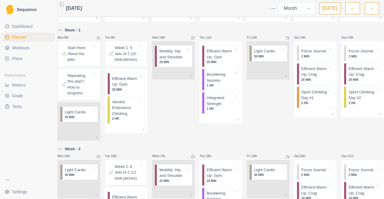
click at [78, 89] on p "Repeating this plan? How to progress." at bounding box center [79, 84] width 24 height 23
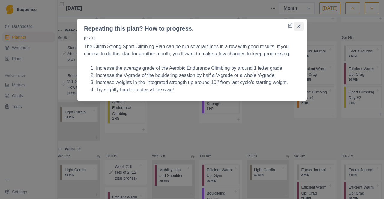
click at [298, 27] on icon "Close" at bounding box center [299, 27] width 4 height 4
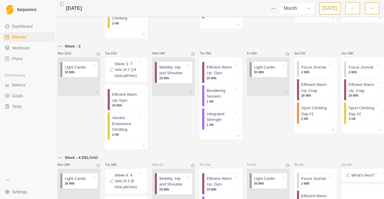
scroll to position [261, 0]
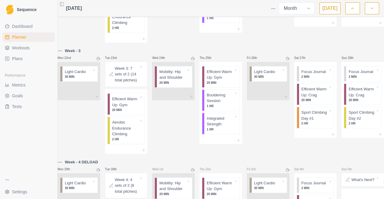
click at [23, 50] on span "Workouts" at bounding box center [21, 48] width 18 height 6
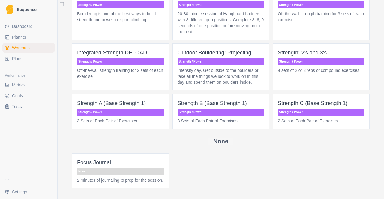
scroll to position [630, 0]
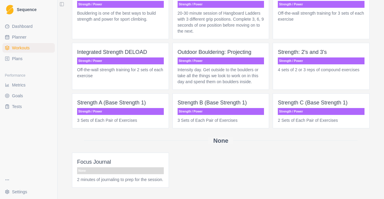
click at [140, 118] on p "3 Sets of Each Pair of Exercises" at bounding box center [120, 121] width 87 height 6
click at [125, 99] on p "Strength A (Base Strength 1)" at bounding box center [120, 103] width 87 height 8
